Goal: Transaction & Acquisition: Purchase product/service

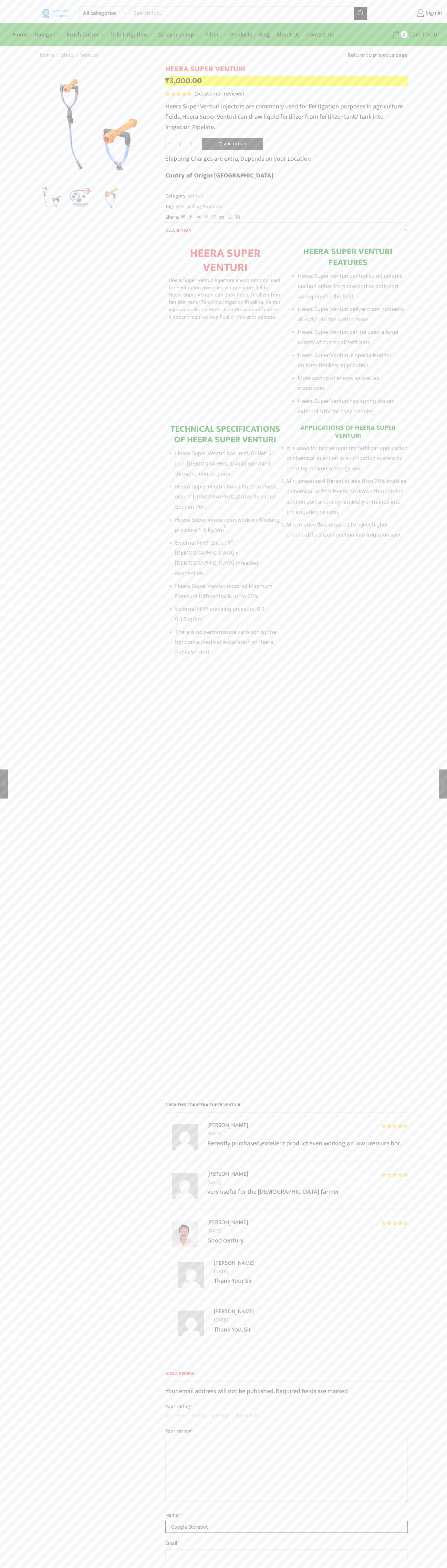
type input "Google Storebot"
click at [232, 144] on button "Add to cart" at bounding box center [231, 144] width 61 height 13
click at [403, 35] on span "Cart" at bounding box center [402, 34] width 13 height 9
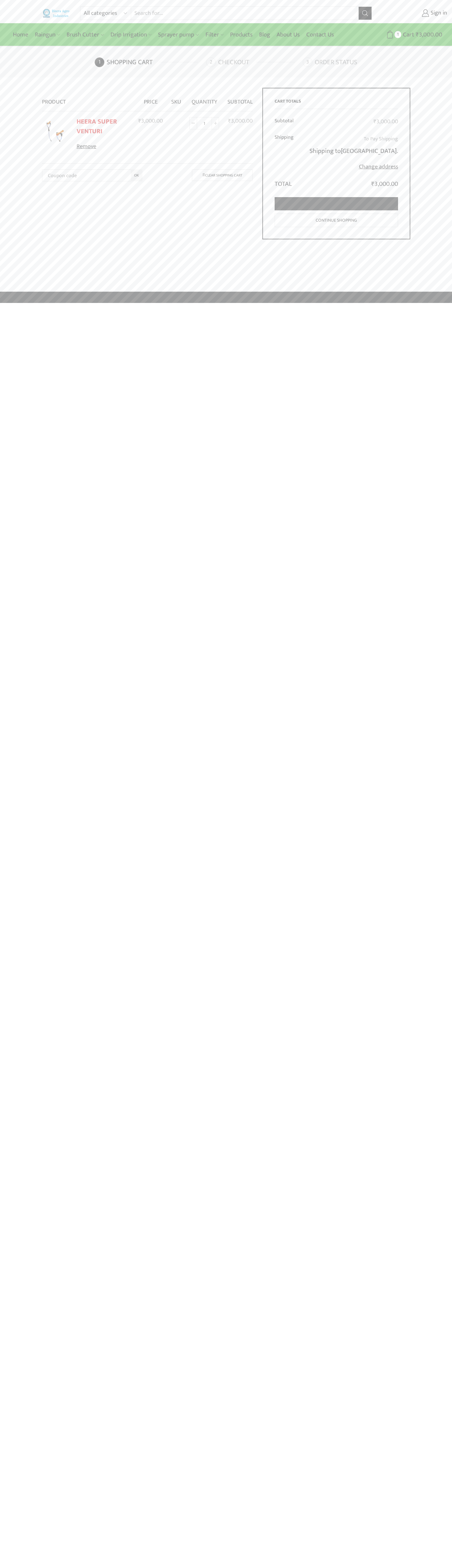
click at [336, 204] on link "Proceed to checkout" at bounding box center [336, 203] width 124 height 13
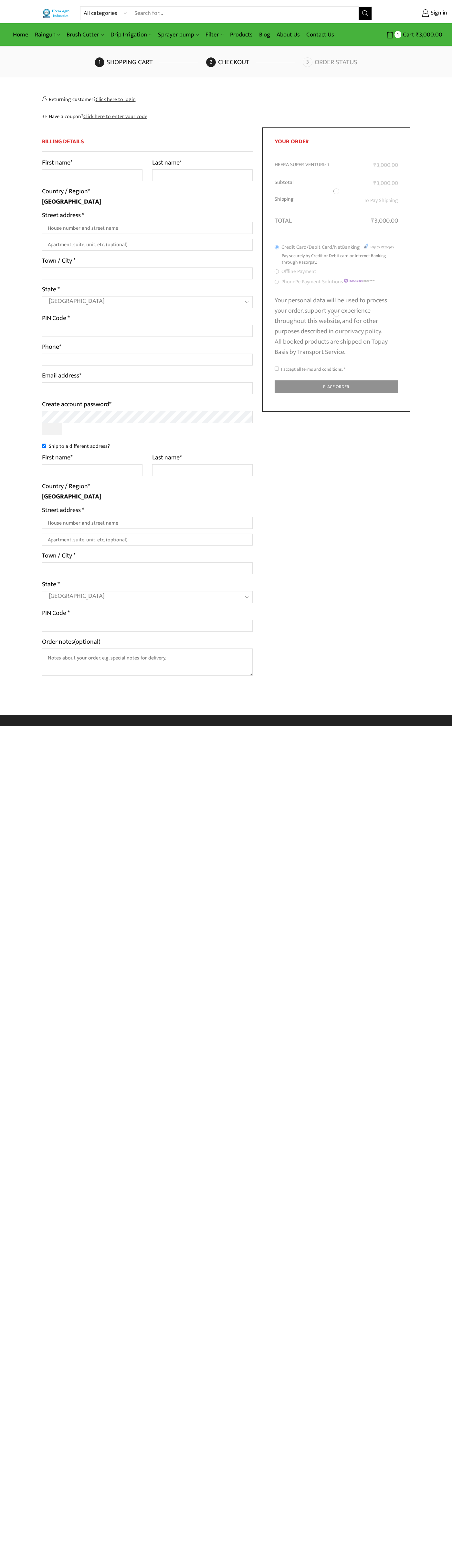
select select "MH"
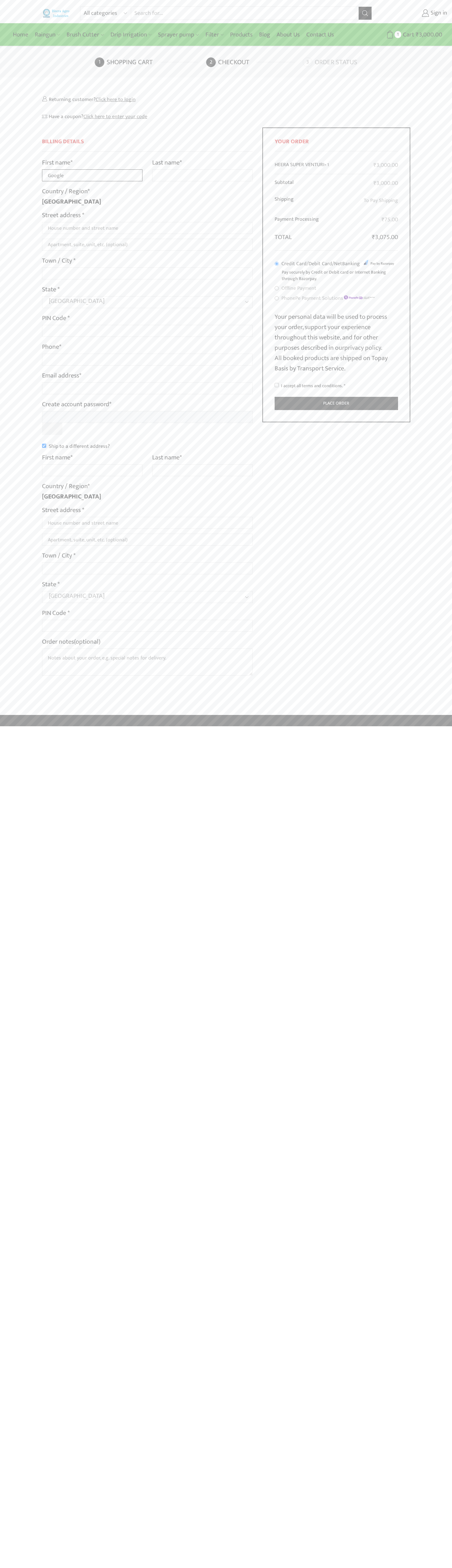
type input "Google"
type input "Storebot"
type input "1600 Amphitheatre Parkway"
type input "First floor"
type input "mountain view"
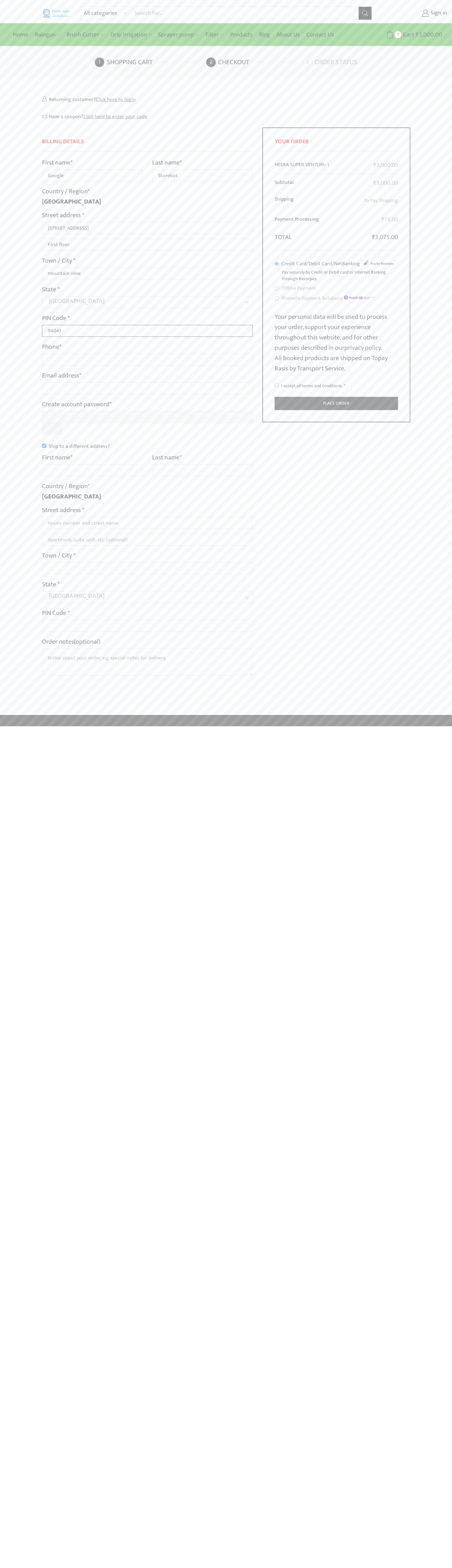
type input "94043"
type input "08067218000"
type input "johnsmith002@storebotmail.joonix.net"
click at [44, 446] on input "Ship to a different address?" at bounding box center [44, 446] width 4 height 4
checkbox input "false"
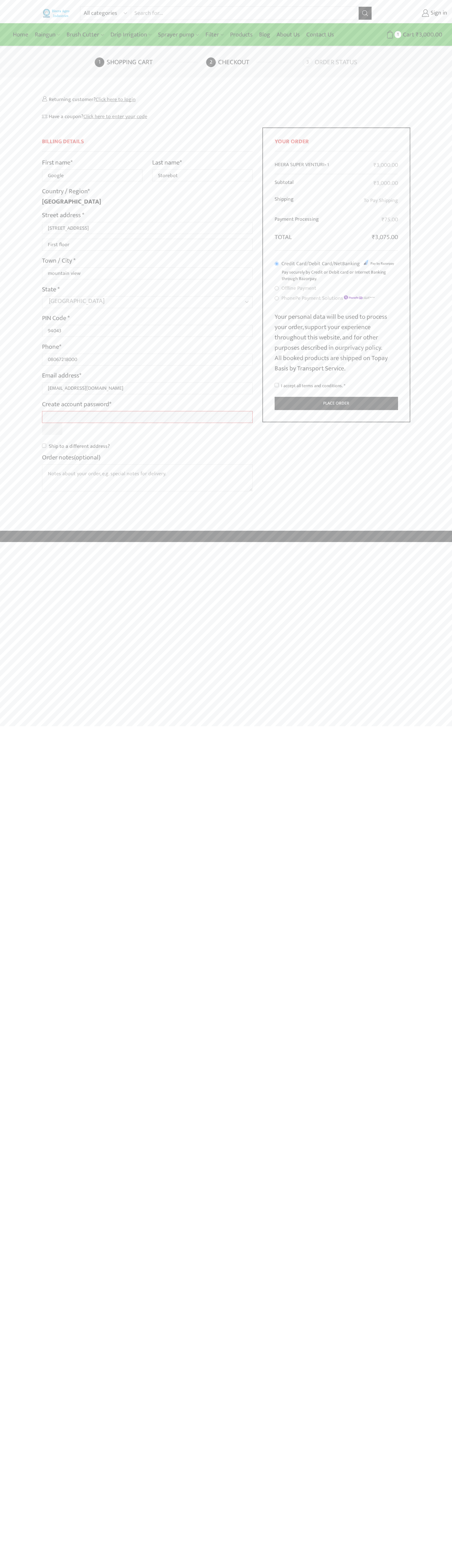
click at [276, 385] on input "I accept all terms and conditions. *" at bounding box center [276, 385] width 4 height 4
checkbox input "true"
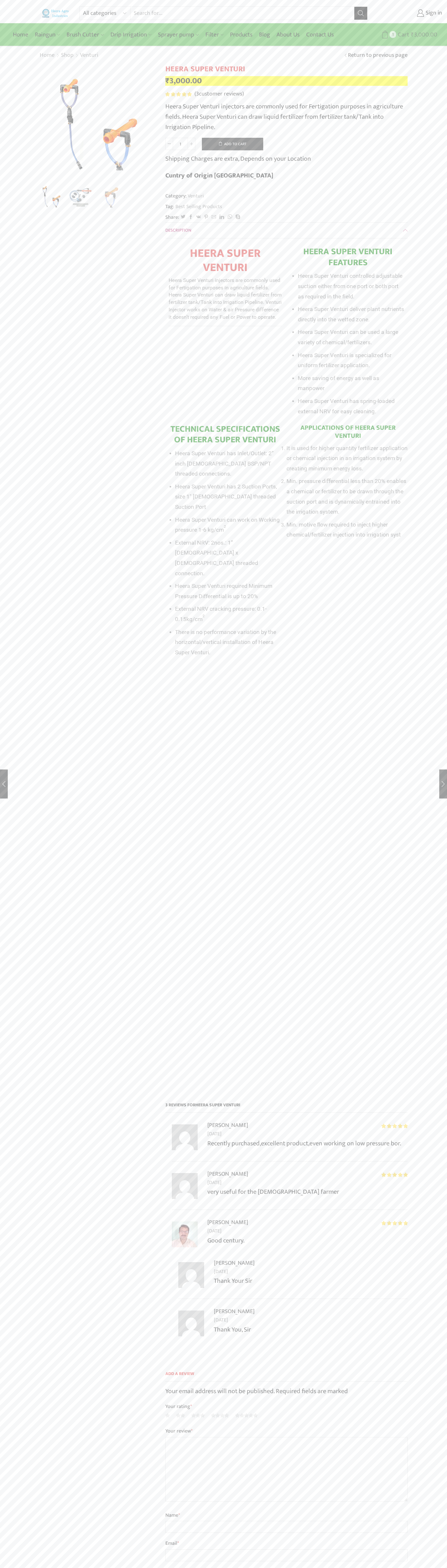
click at [403, 35] on span "Cart" at bounding box center [402, 34] width 13 height 9
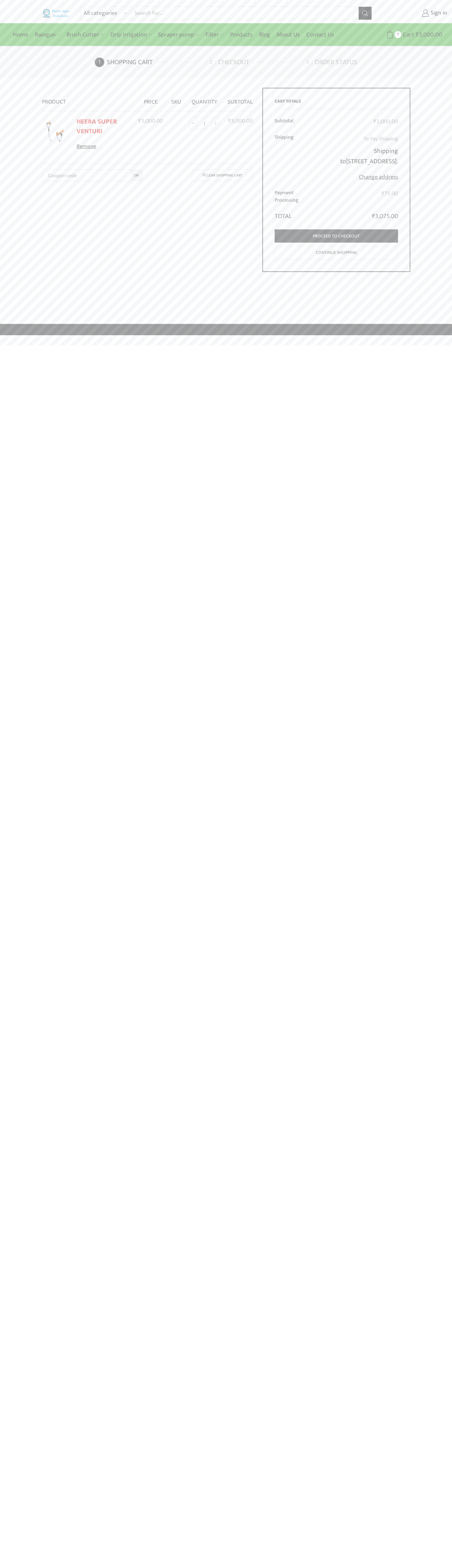
click at [104, 147] on link "Remove" at bounding box center [104, 147] width 54 height 8
